Goal: Task Accomplishment & Management: Use online tool/utility

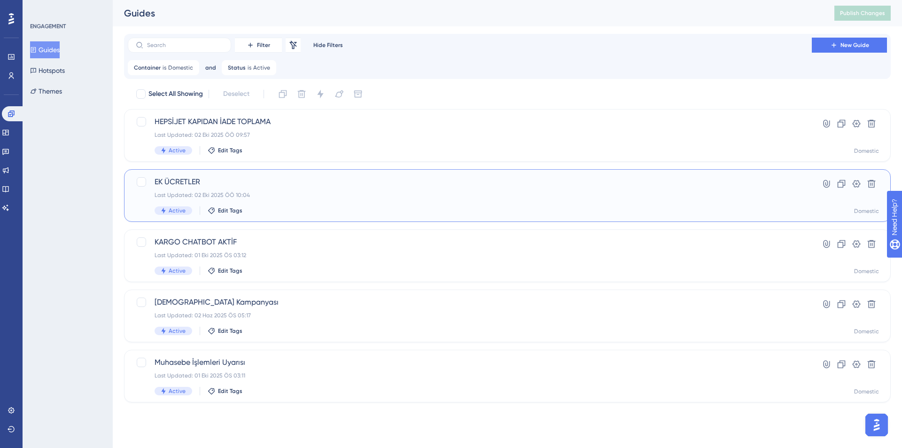
click at [342, 196] on div "Last Updated: 02 Eki 2025 ÖÖ 10:04" at bounding box center [470, 195] width 630 height 8
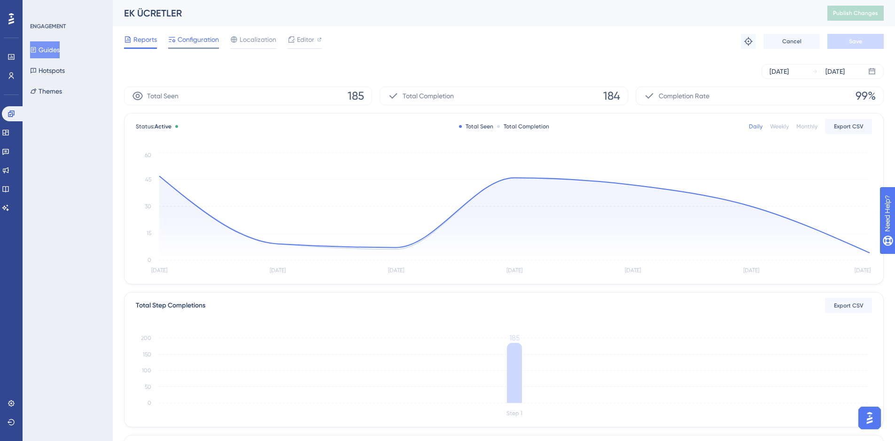
click at [189, 44] on span "Configuration" at bounding box center [198, 39] width 41 height 11
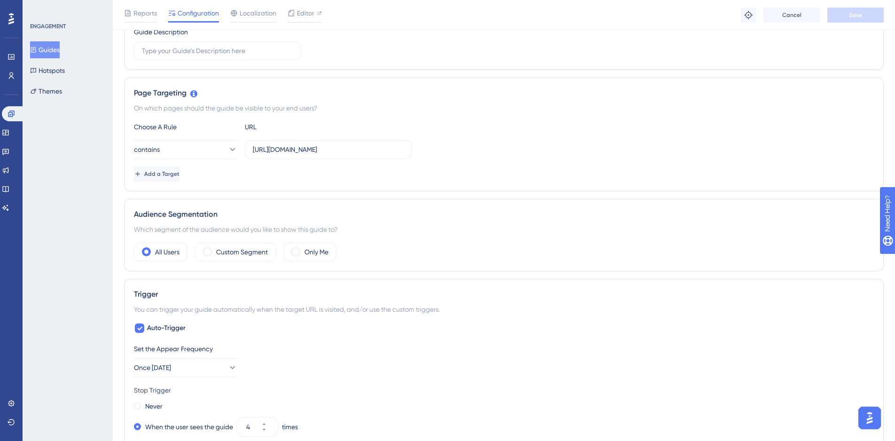
scroll to position [170, 0]
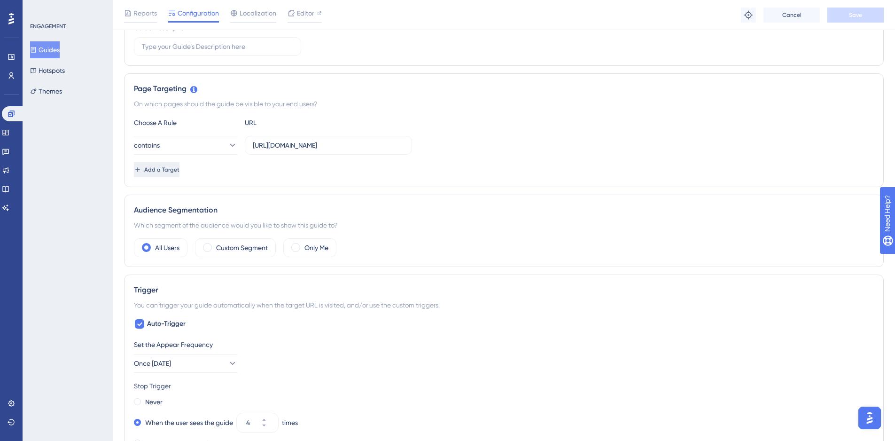
click at [179, 174] on button "Add a Target" at bounding box center [157, 169] width 46 height 15
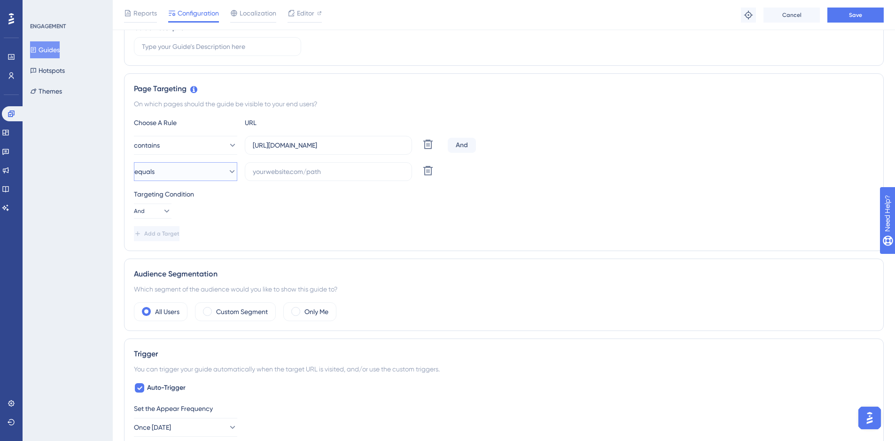
click at [199, 177] on button "equals" at bounding box center [185, 171] width 103 height 19
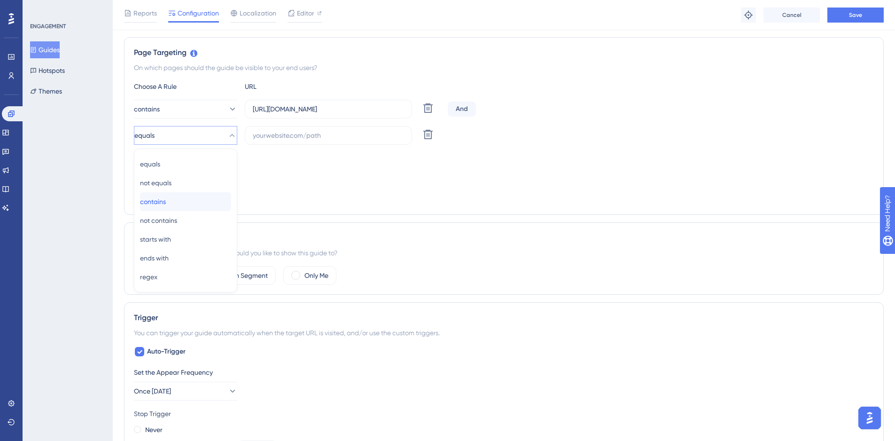
click at [196, 199] on div "contains contains" at bounding box center [185, 201] width 91 height 19
click at [278, 133] on input "text" at bounding box center [328, 135] width 151 height 10
paste input "[URL][DOMAIN_NAME]"
type input "[URL][DOMAIN_NAME]"
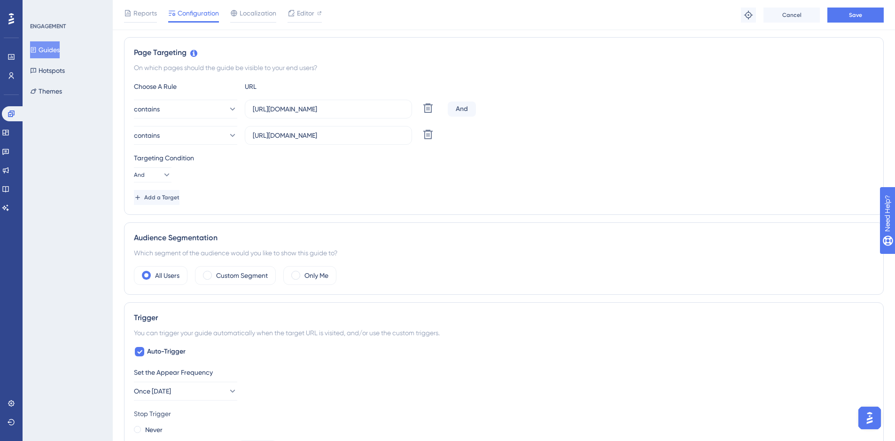
click at [516, 146] on div "Choose A Rule URL contains [URL][DOMAIN_NAME] Delete And contains [URL][DOMAIN_…" at bounding box center [504, 143] width 740 height 124
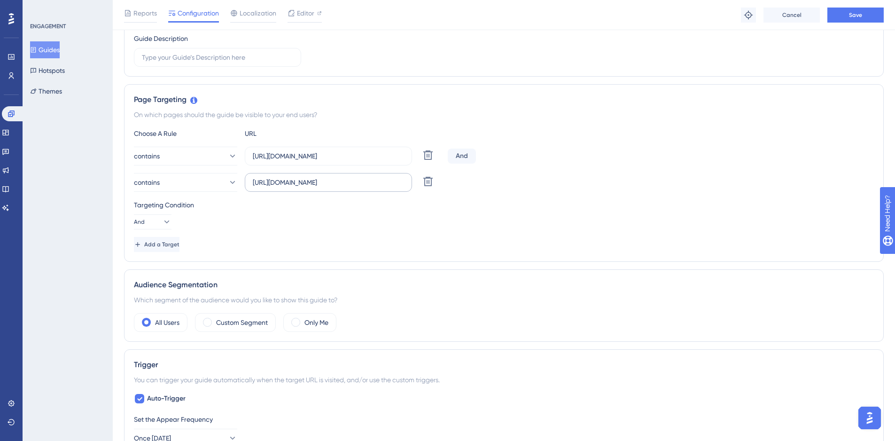
scroll to position [162, 0]
click at [162, 218] on icon at bounding box center [166, 219] width 9 height 9
click at [150, 268] on span "Or" at bounding box center [148, 264] width 8 height 11
click at [573, 208] on div "Targeting Condition Or" at bounding box center [504, 212] width 740 height 30
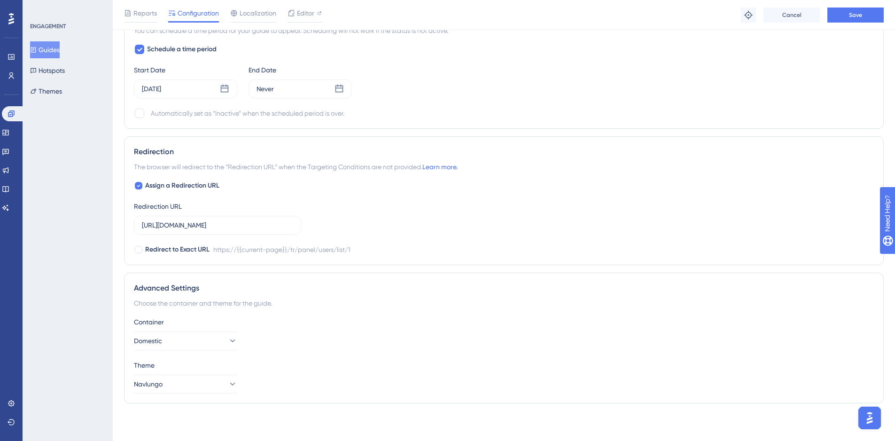
scroll to position [0, 0]
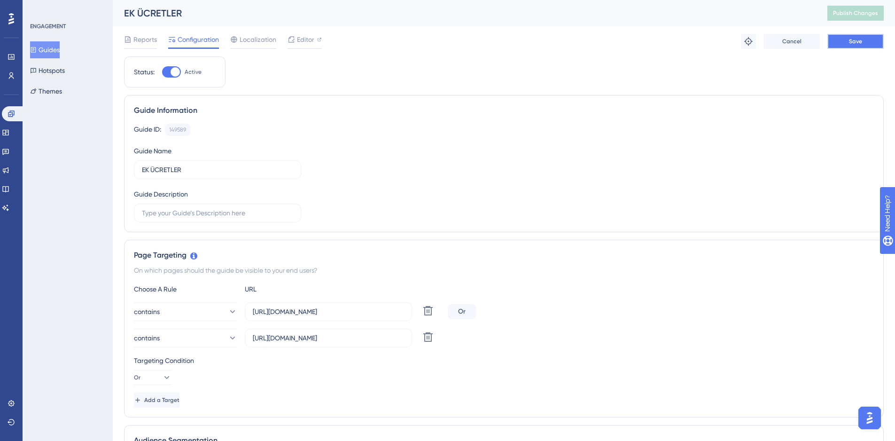
click at [860, 44] on span "Save" at bounding box center [855, 42] width 13 height 8
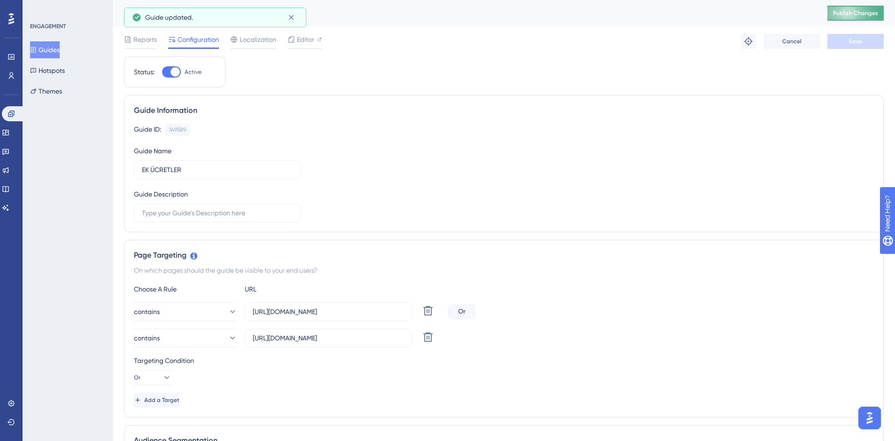
click at [872, 13] on button "Publish Changes" at bounding box center [855, 13] width 56 height 15
click at [13, 117] on icon at bounding box center [12, 114] width 8 height 8
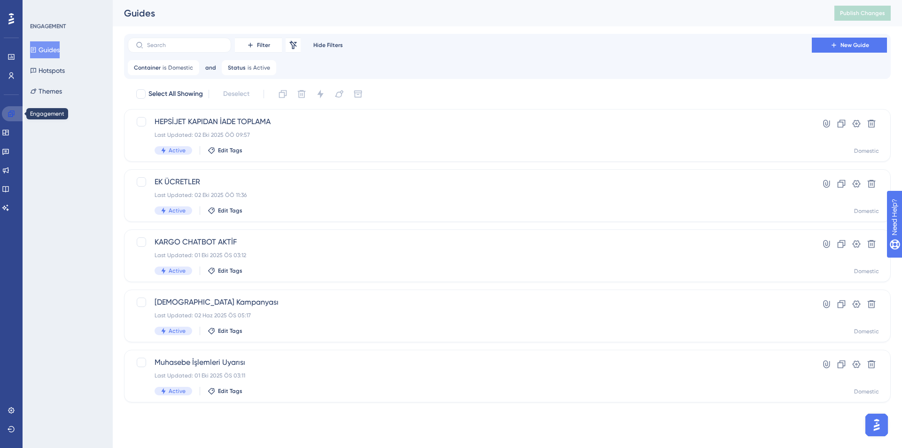
click at [10, 114] on icon at bounding box center [12, 114] width 8 height 8
click at [11, 52] on link at bounding box center [12, 56] width 8 height 15
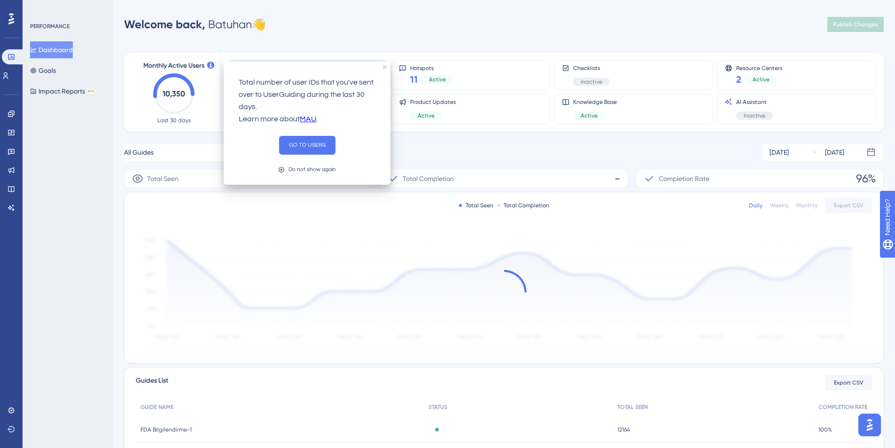
click at [490, 24] on div "Welcome back, [PERSON_NAME] 👋 Publish Changes" at bounding box center [504, 24] width 760 height 19
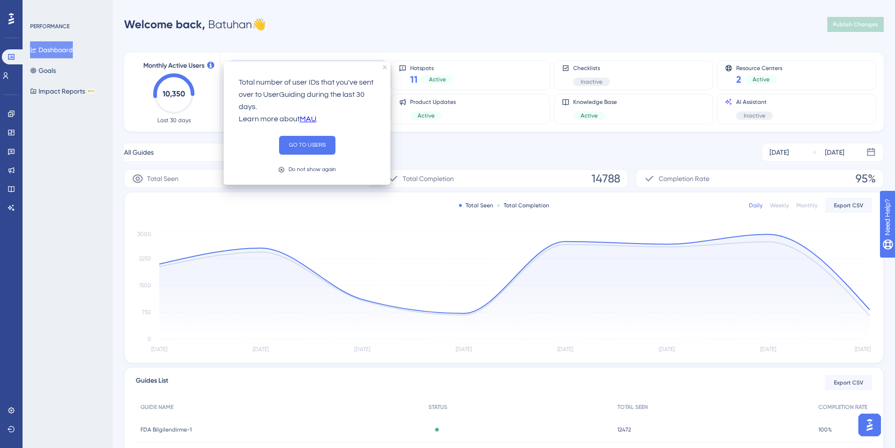
click at [391, 23] on div "Welcome back, [PERSON_NAME] 👋 Publish Changes" at bounding box center [504, 24] width 760 height 19
click at [357, 36] on div "Performance Users Engagement Widgets Feedback Product Updates Knowledge Base AI…" at bounding box center [504, 304] width 782 height 578
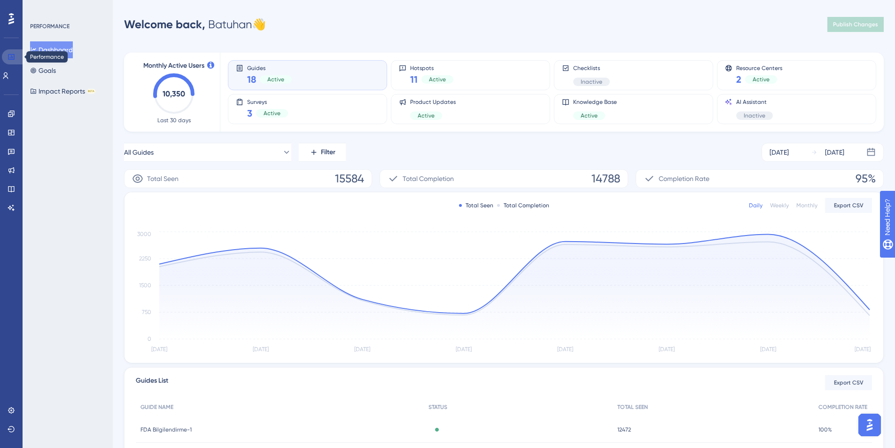
click at [8, 55] on icon at bounding box center [11, 57] width 6 height 6
click at [11, 110] on icon at bounding box center [12, 114] width 8 height 8
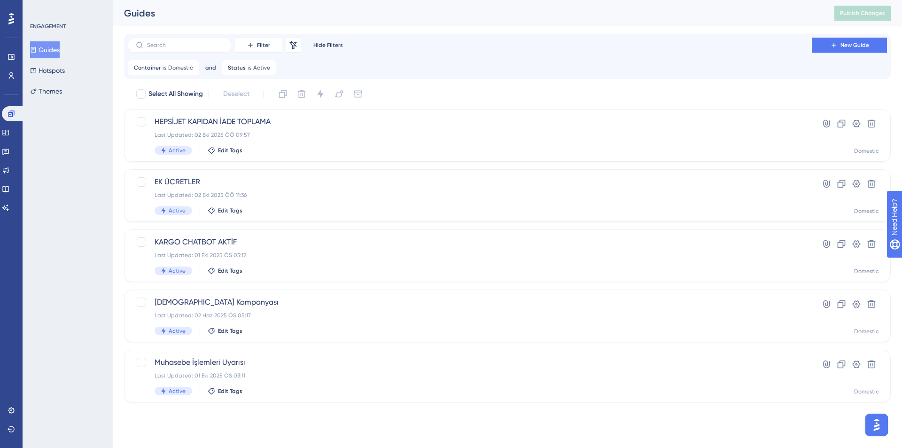
click at [540, 62] on div "Container is Domestic Domestic Remove and Status is Active Active Remove" at bounding box center [507, 67] width 759 height 15
click at [62, 94] on button "Themes" at bounding box center [46, 91] width 32 height 17
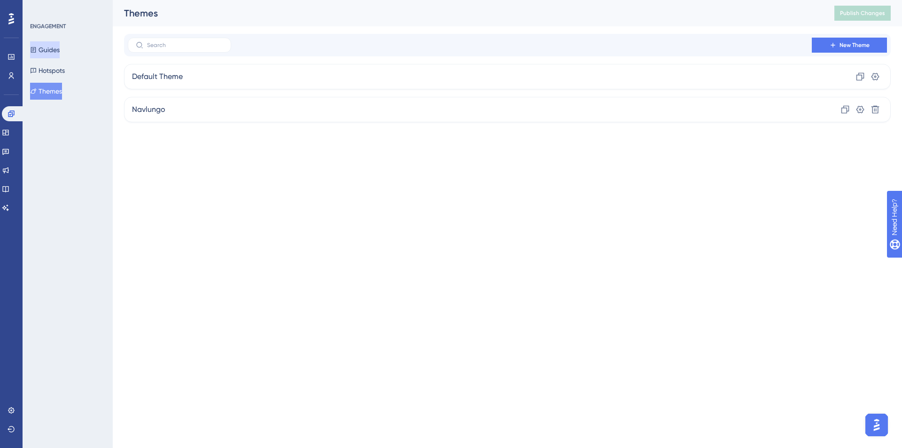
click at [51, 48] on button "Guides" at bounding box center [45, 49] width 30 height 17
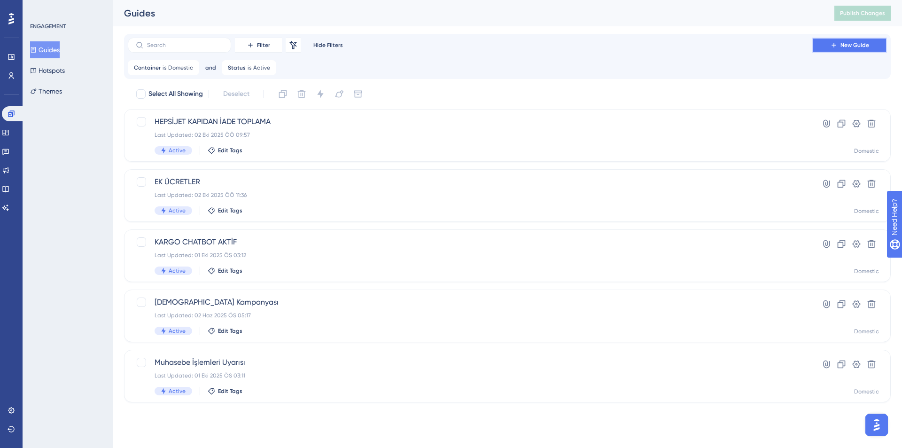
click at [871, 48] on button "New Guide" at bounding box center [849, 45] width 75 height 15
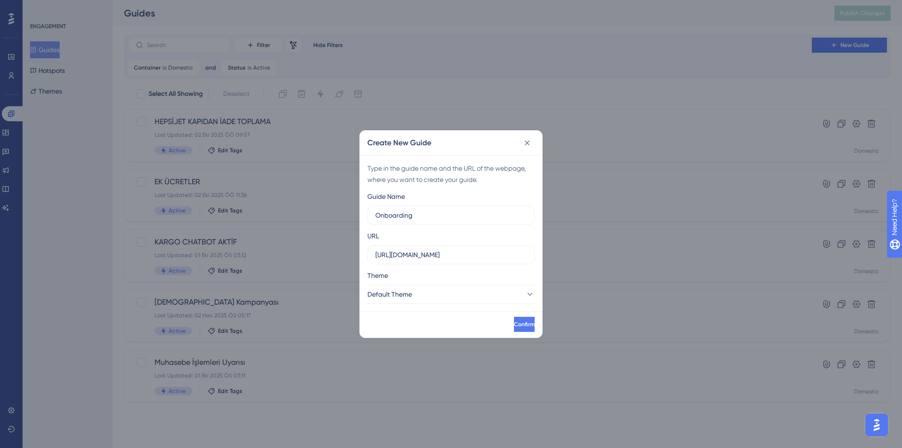
type input "Onboarding"
drag, startPoint x: 412, startPoint y: 252, endPoint x: 400, endPoint y: 254, distance: 11.4
click at [400, 254] on input "[URL][DOMAIN_NAME]" at bounding box center [450, 254] width 151 height 10
type input "[URL][DOMAIN_NAME]"
click at [512, 319] on button "Confirm" at bounding box center [523, 324] width 23 height 15
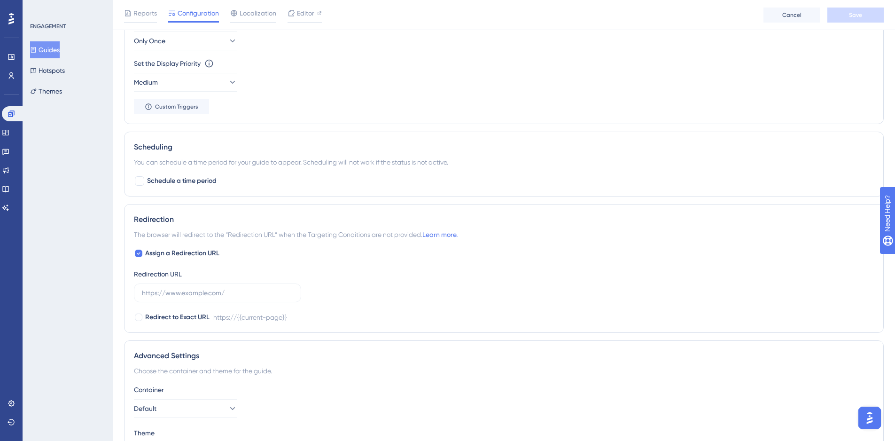
scroll to position [513, 0]
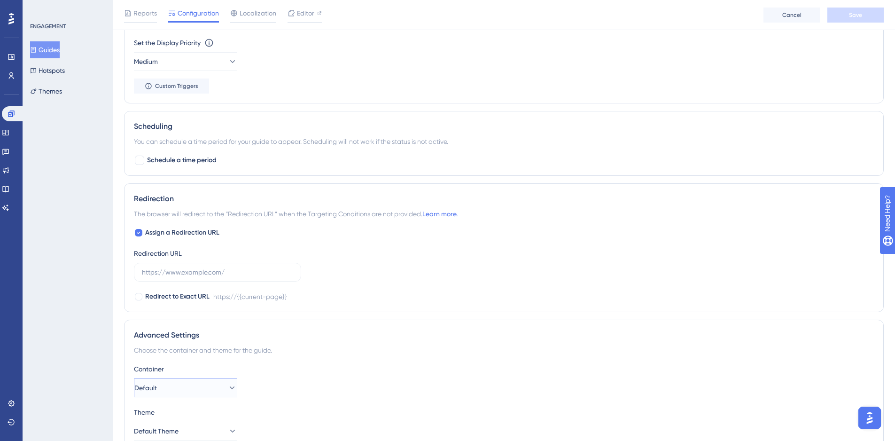
click at [191, 393] on button "Default" at bounding box center [185, 387] width 103 height 19
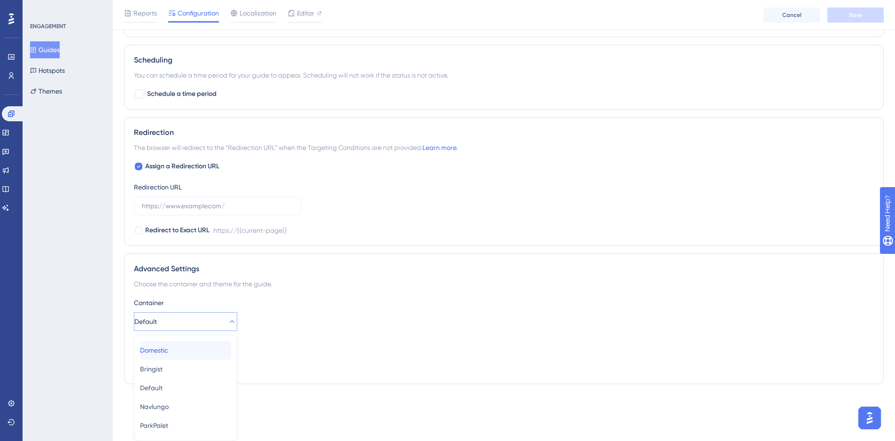
click at [185, 354] on div "Domestic Domestic" at bounding box center [185, 350] width 91 height 19
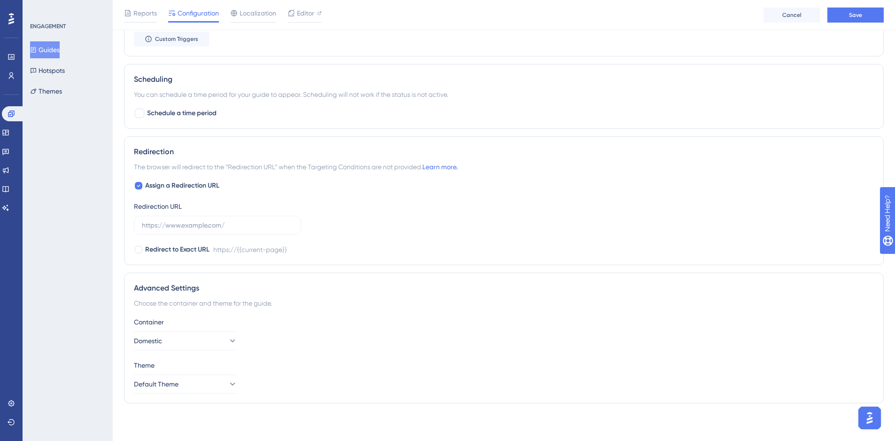
scroll to position [560, 0]
click at [435, 333] on div "Container Domestic" at bounding box center [504, 333] width 740 height 34
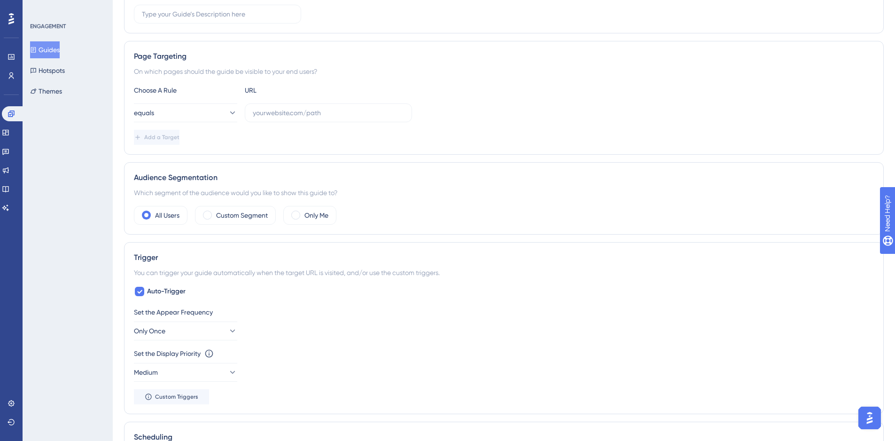
scroll to position [0, 0]
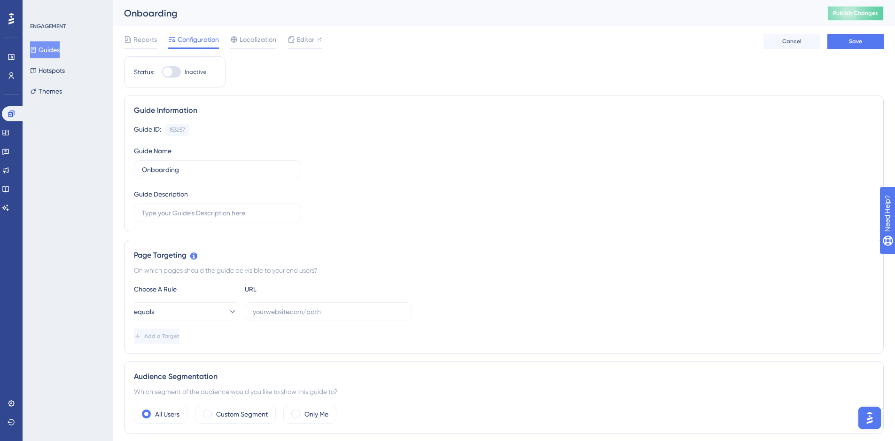
click at [847, 13] on span "Publish Changes" at bounding box center [855, 13] width 45 height 8
click at [856, 40] on span "Save" at bounding box center [855, 42] width 13 height 8
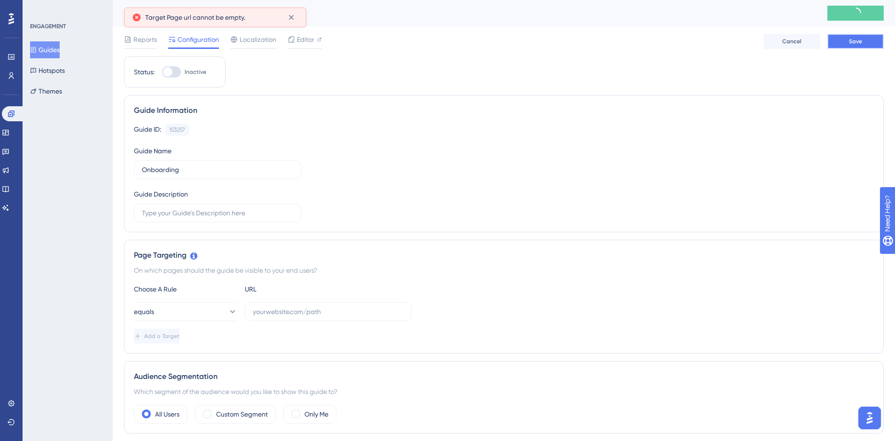
click at [846, 42] on button "Save" at bounding box center [855, 41] width 56 height 15
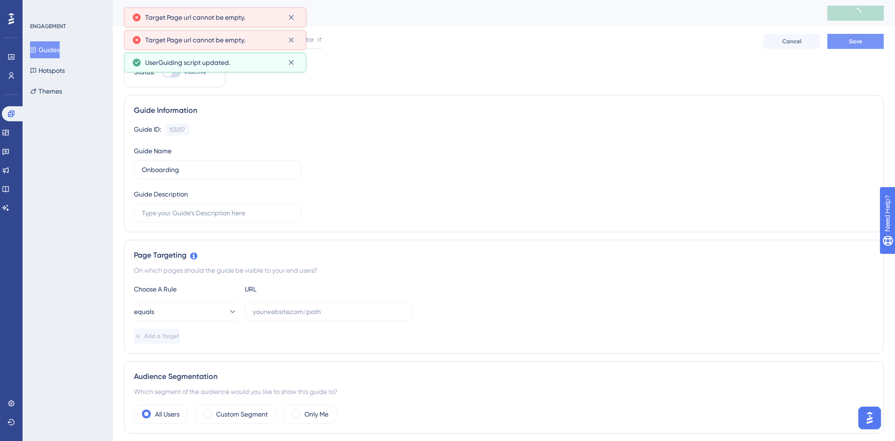
click at [863, 36] on button "Save" at bounding box center [855, 41] width 56 height 15
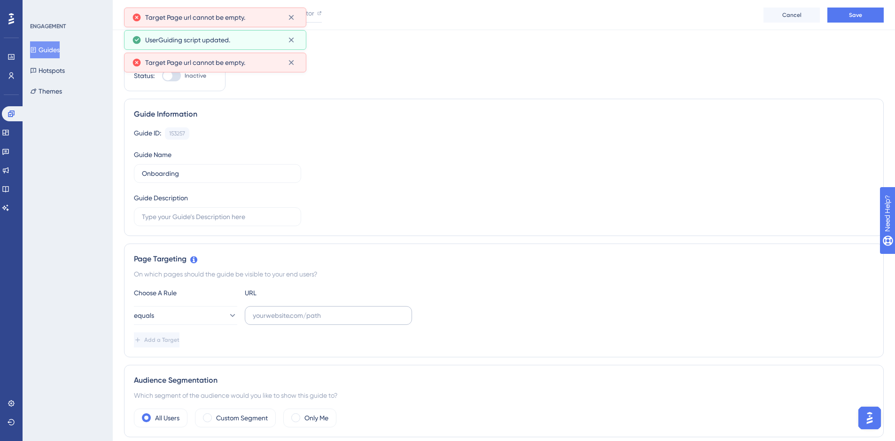
scroll to position [47, 0]
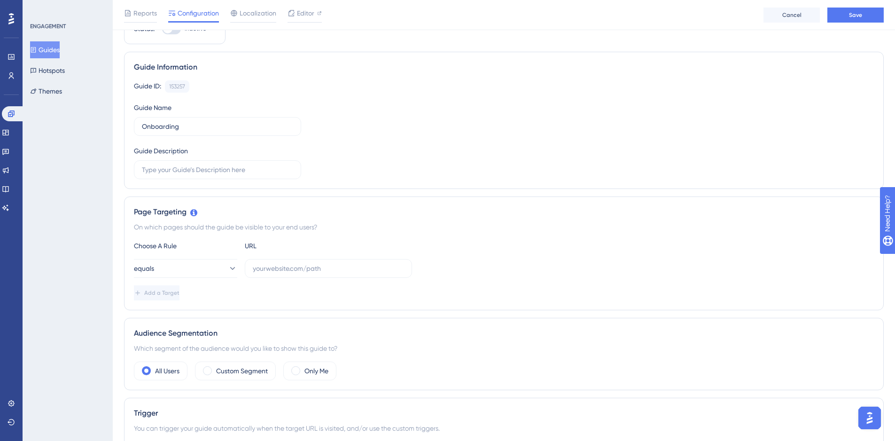
click at [539, 243] on div "Choose A Rule URL" at bounding box center [504, 245] width 740 height 11
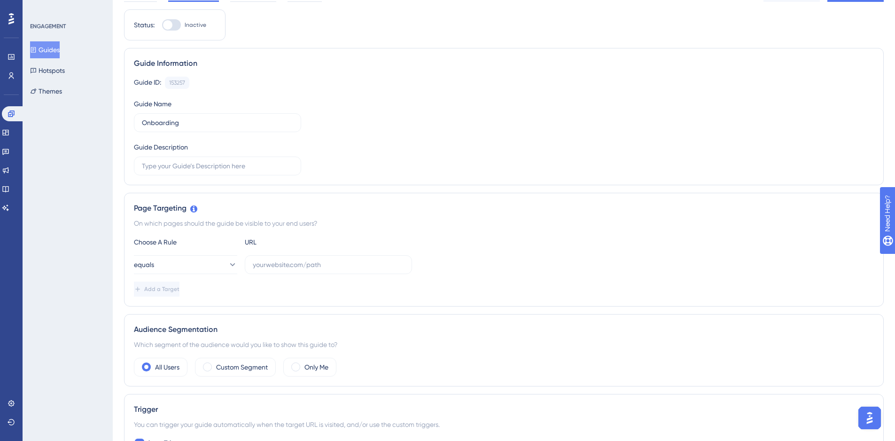
scroll to position [0, 0]
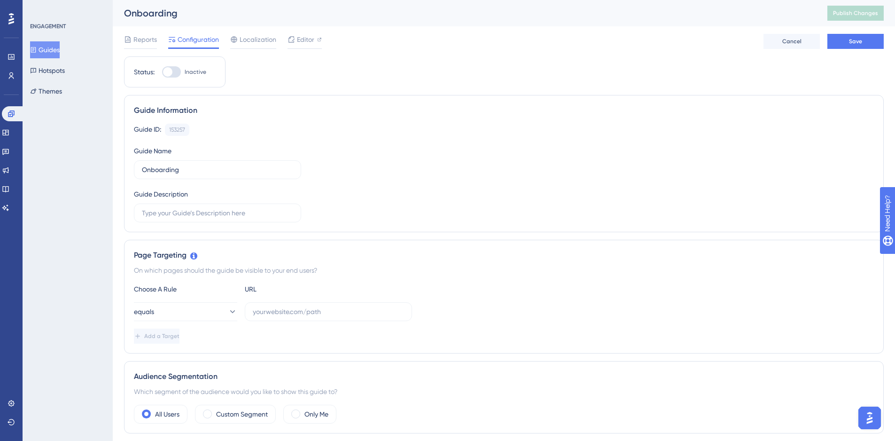
click at [56, 54] on button "Guides" at bounding box center [45, 49] width 30 height 17
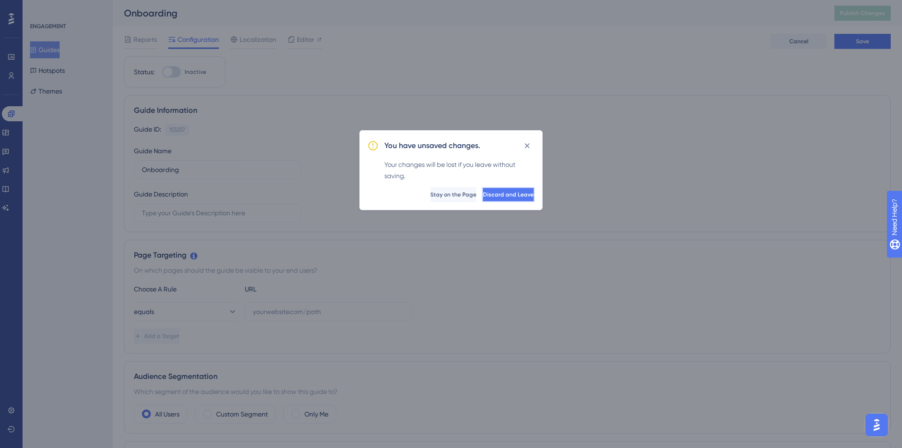
click at [496, 189] on button "Discard and Leave" at bounding box center [508, 194] width 53 height 15
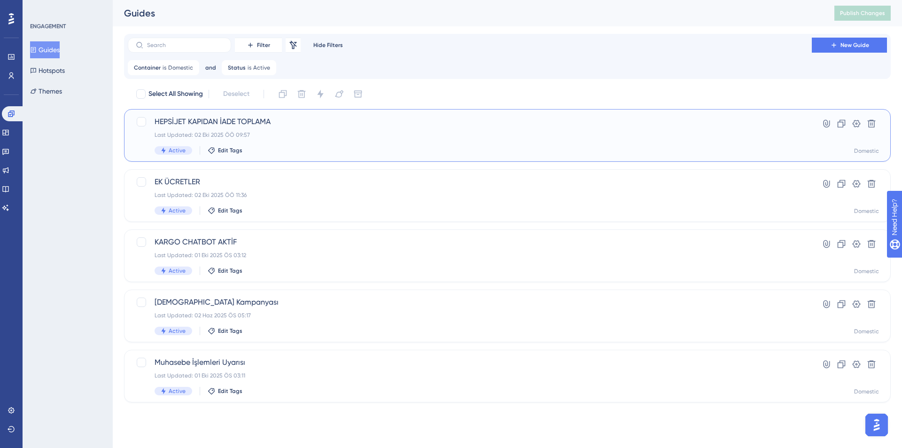
click at [341, 136] on div "Last Updated: 02 Eki 2025 ÖÖ 09:57" at bounding box center [470, 135] width 630 height 8
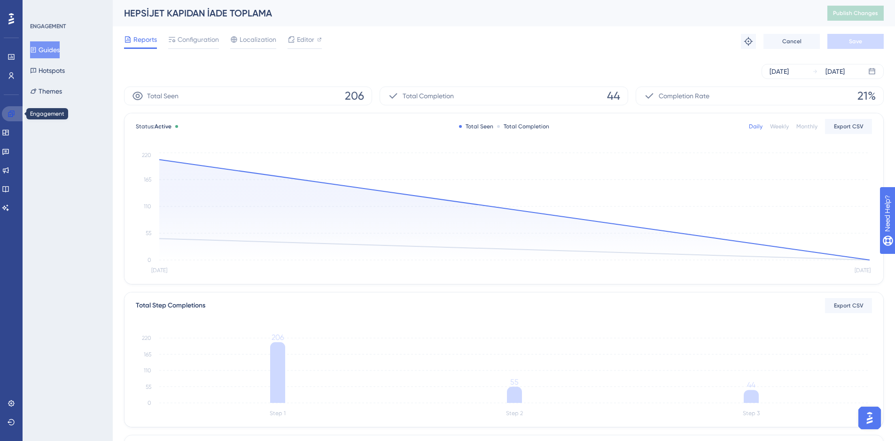
click at [11, 117] on icon at bounding box center [12, 114] width 8 height 8
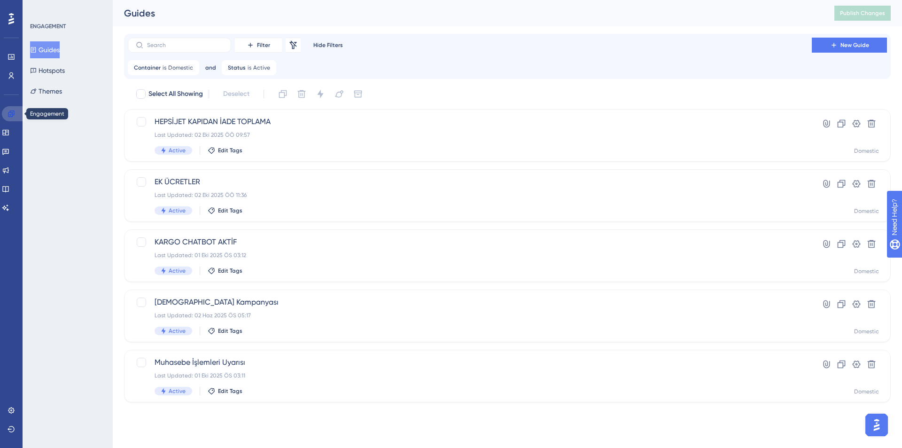
click at [6, 114] on link at bounding box center [13, 113] width 23 height 15
click at [51, 51] on button "Guides" at bounding box center [45, 49] width 30 height 17
click at [850, 42] on span "New Guide" at bounding box center [854, 45] width 29 height 8
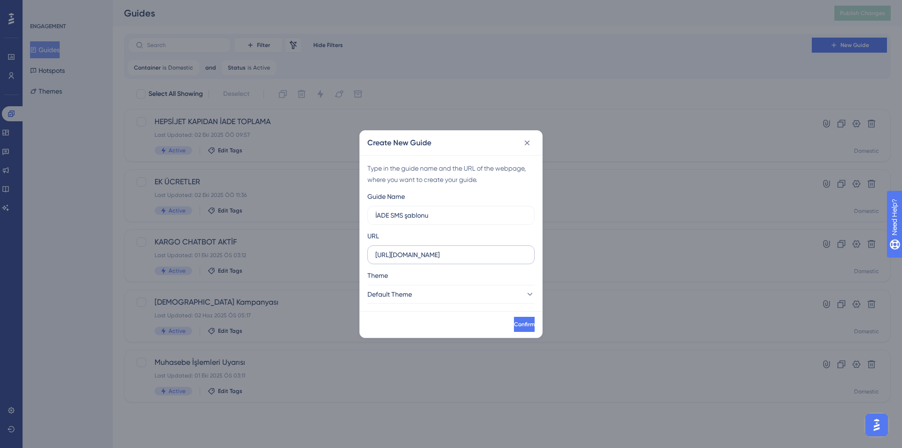
type input "İADE SMS şablonu"
click at [412, 254] on input "[URL][DOMAIN_NAME]" at bounding box center [450, 254] width 151 height 10
type input "[URL][DOMAIN_NAME]"
click at [412, 288] on span "Default Theme" at bounding box center [390, 293] width 45 height 11
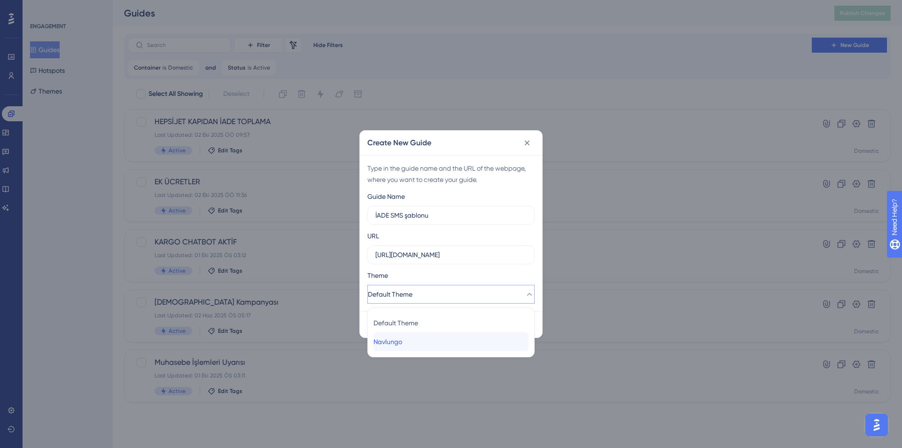
click at [411, 342] on div "Navlungo Navlungo" at bounding box center [450, 341] width 155 height 19
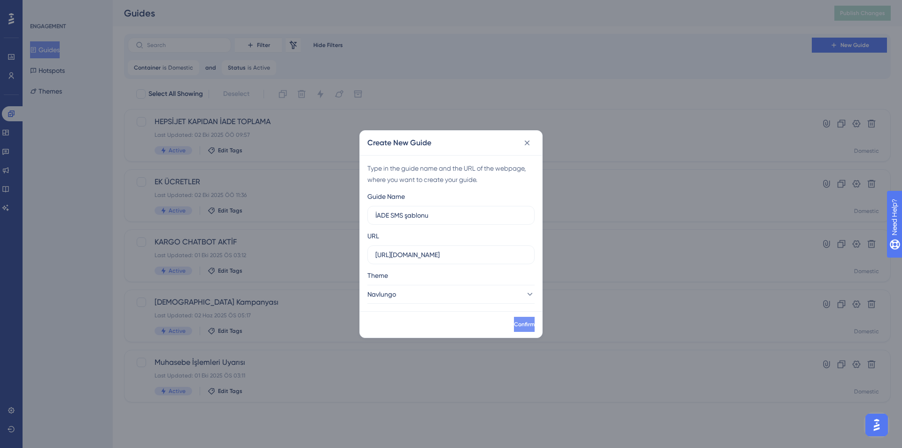
click at [514, 325] on span "Confirm" at bounding box center [524, 324] width 21 height 8
